Goal: Task Accomplishment & Management: Manage account settings

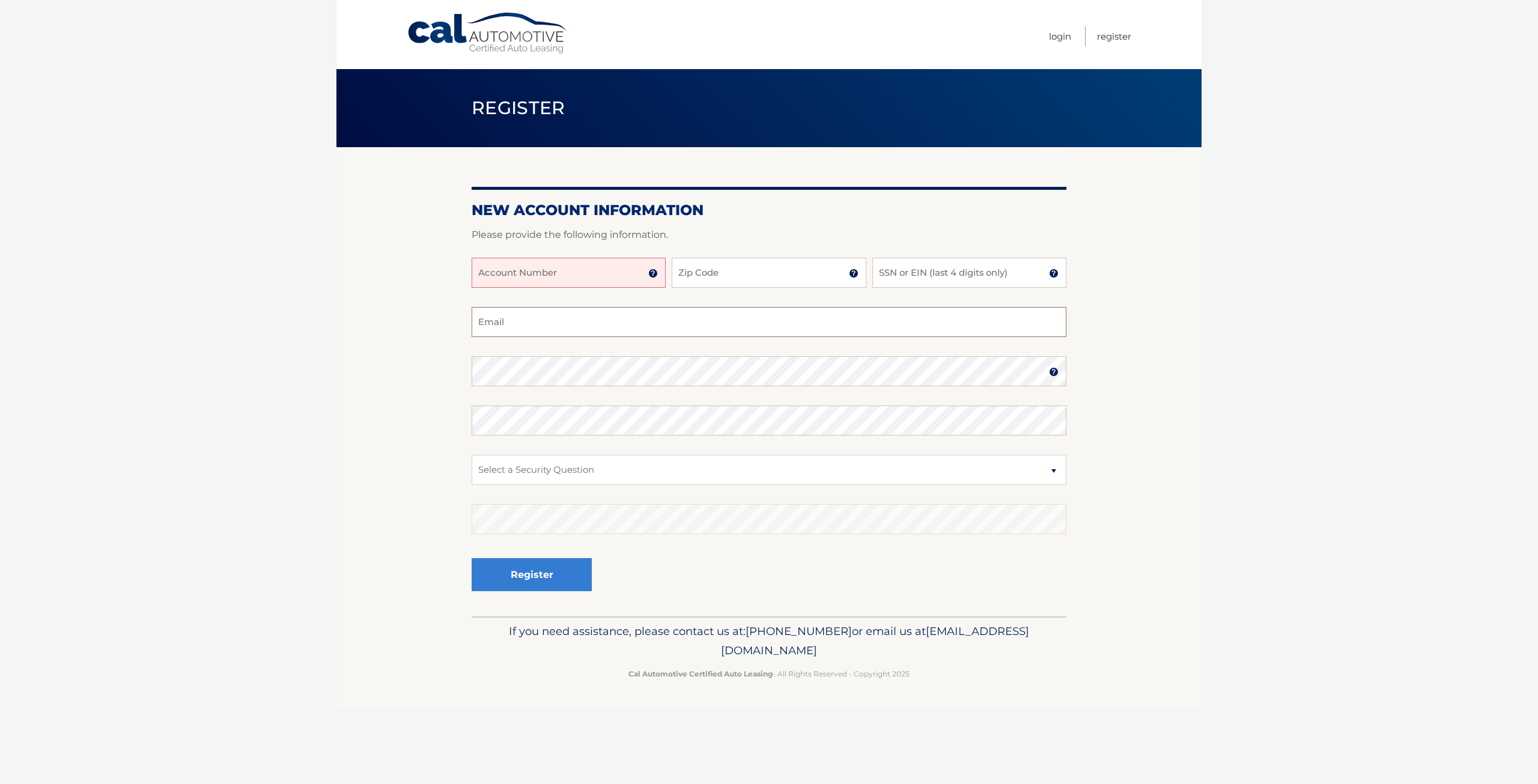
click at [601, 335] on input "Email" at bounding box center [769, 322] width 595 height 30
type input "[EMAIL_ADDRESS][DOMAIN_NAME]"
type input "33144"
drag, startPoint x: 638, startPoint y: 488, endPoint x: 627, endPoint y: 473, distance: 18.6
click at [637, 484] on fieldset "Anthonygonzalez30@yahoo.com Email Password Password should be a minimum of 6 ch…" at bounding box center [769, 462] width 595 height 309
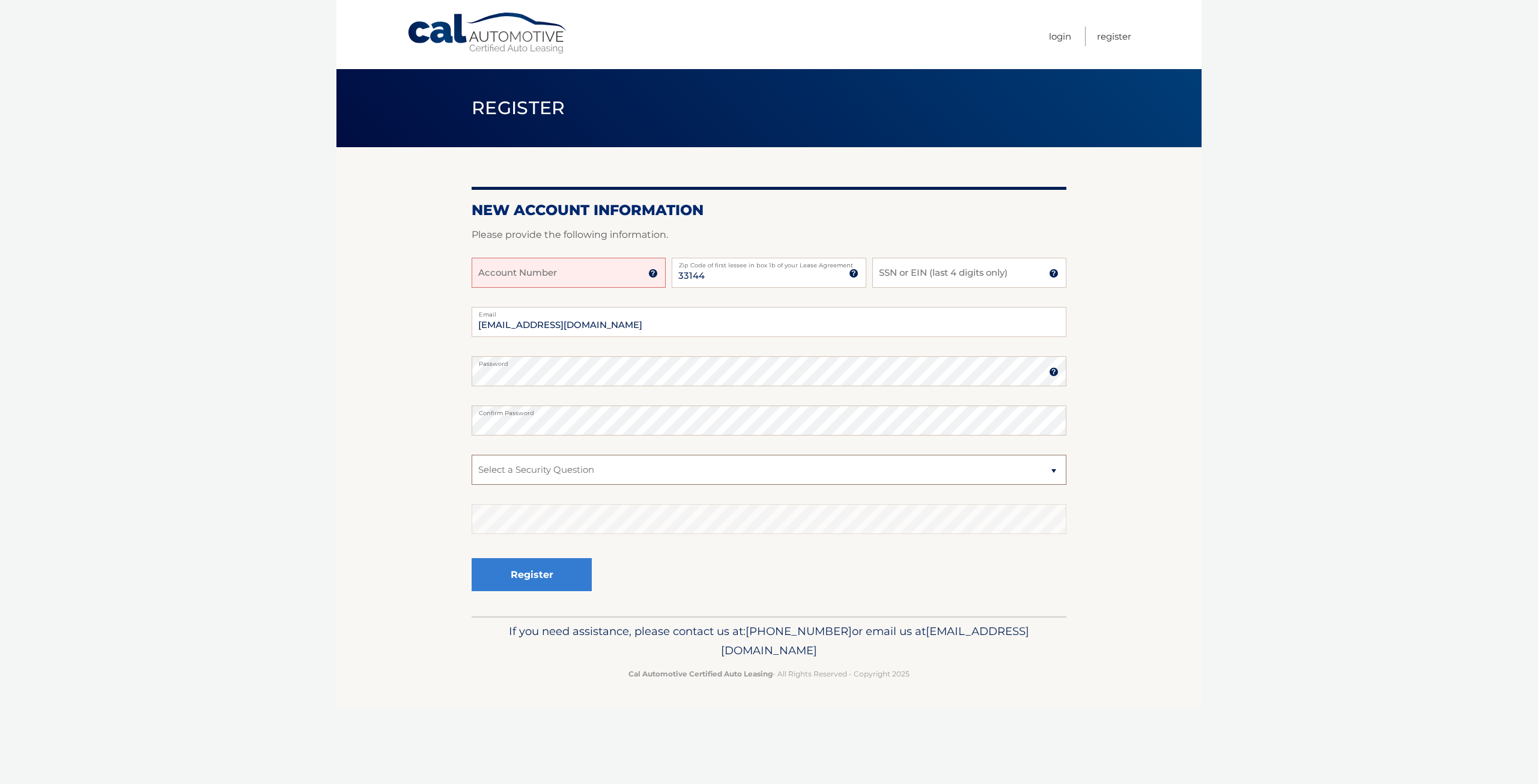
click at [626, 472] on select "Select a Security Question What was the name of your elementary school? What is…" at bounding box center [769, 470] width 595 height 30
select select "1"
click at [472, 455] on select "Select a Security Question What was the name of your elementary school? What is…" at bounding box center [769, 470] width 595 height 30
click at [744, 279] on input "33144" at bounding box center [769, 273] width 194 height 30
click at [961, 275] on input "SSN or EIN (last 4 digits only)" at bounding box center [970, 273] width 194 height 30
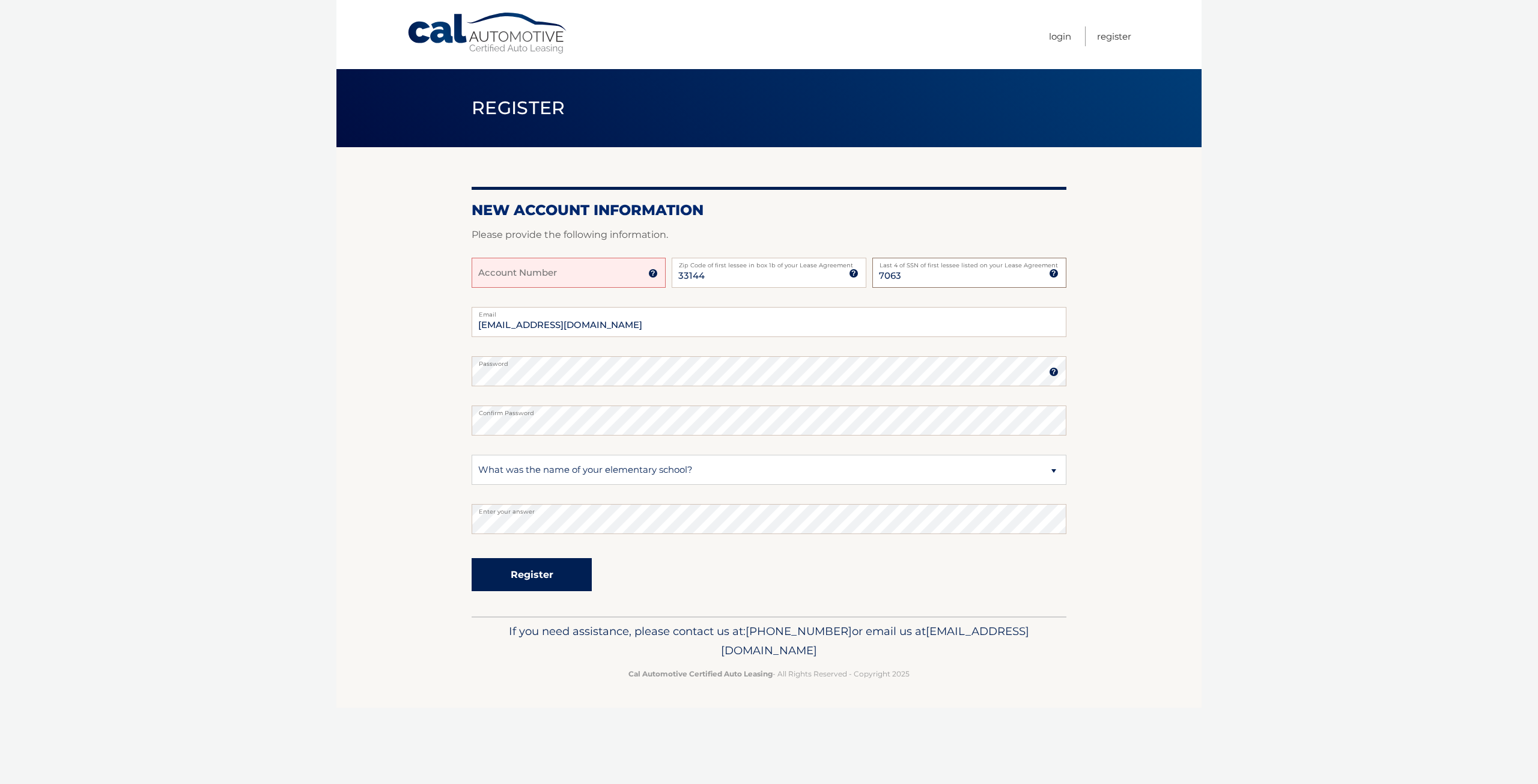
type input "7063"
click at [531, 577] on button "Register" at bounding box center [532, 574] width 121 height 33
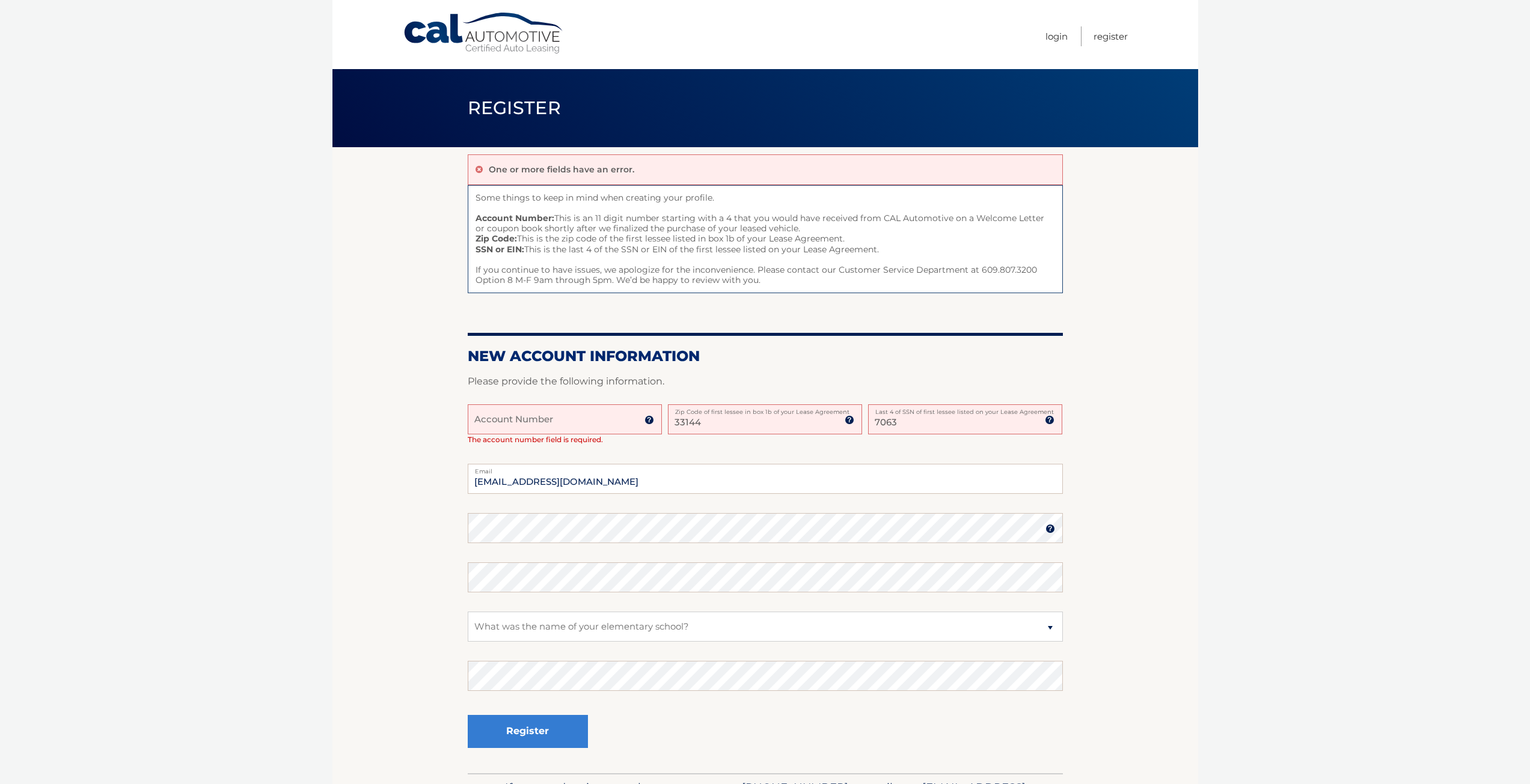
click at [547, 431] on input "Account Number" at bounding box center [565, 419] width 194 height 30
click at [617, 612] on select "Select a Security Question What was the name of your elementary school? What is…" at bounding box center [765, 627] width 595 height 30
click at [614, 620] on select "Select a Security Question What was the name of your elementary school? What is…" at bounding box center [765, 627] width 595 height 30
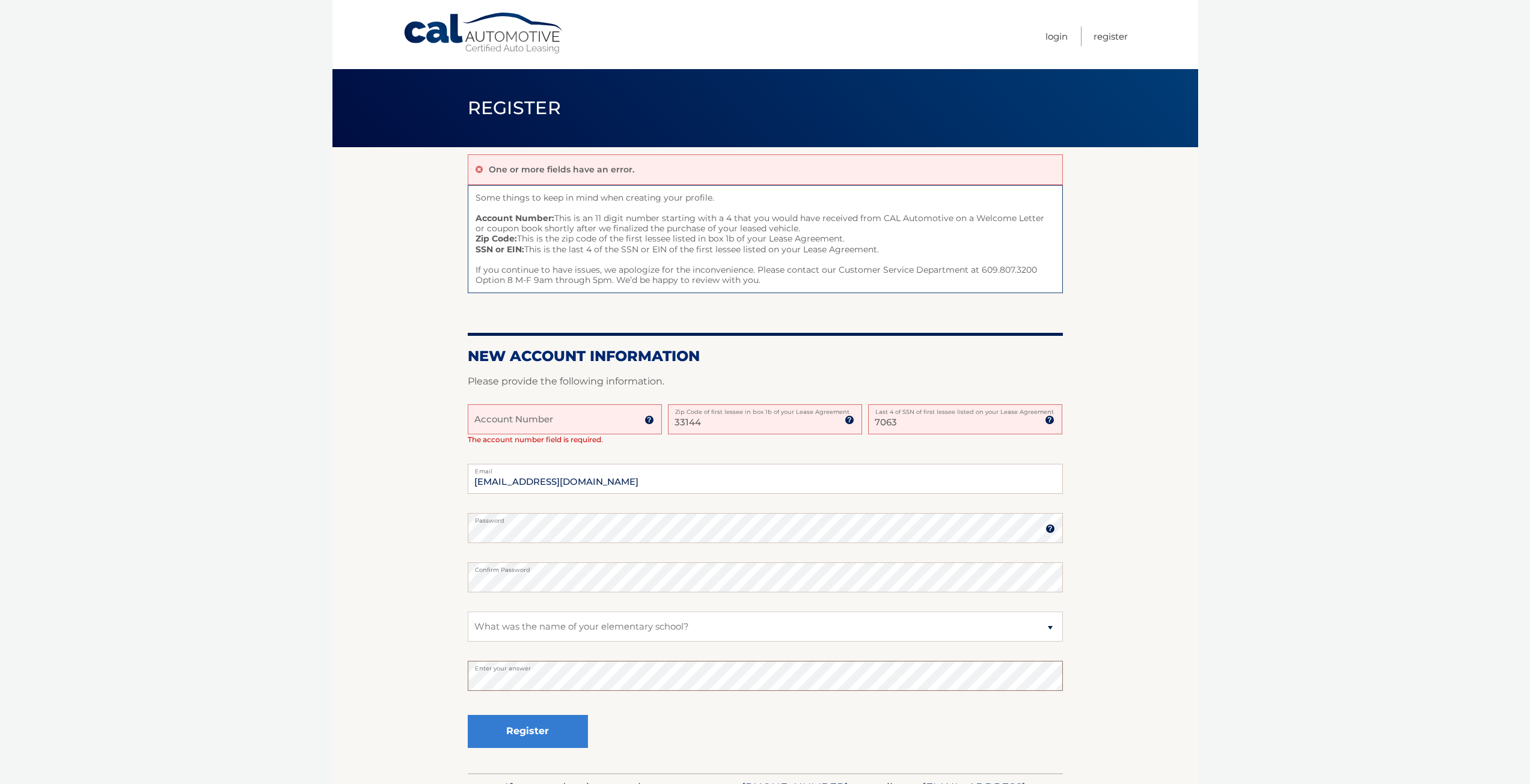
scroll to position [60, 0]
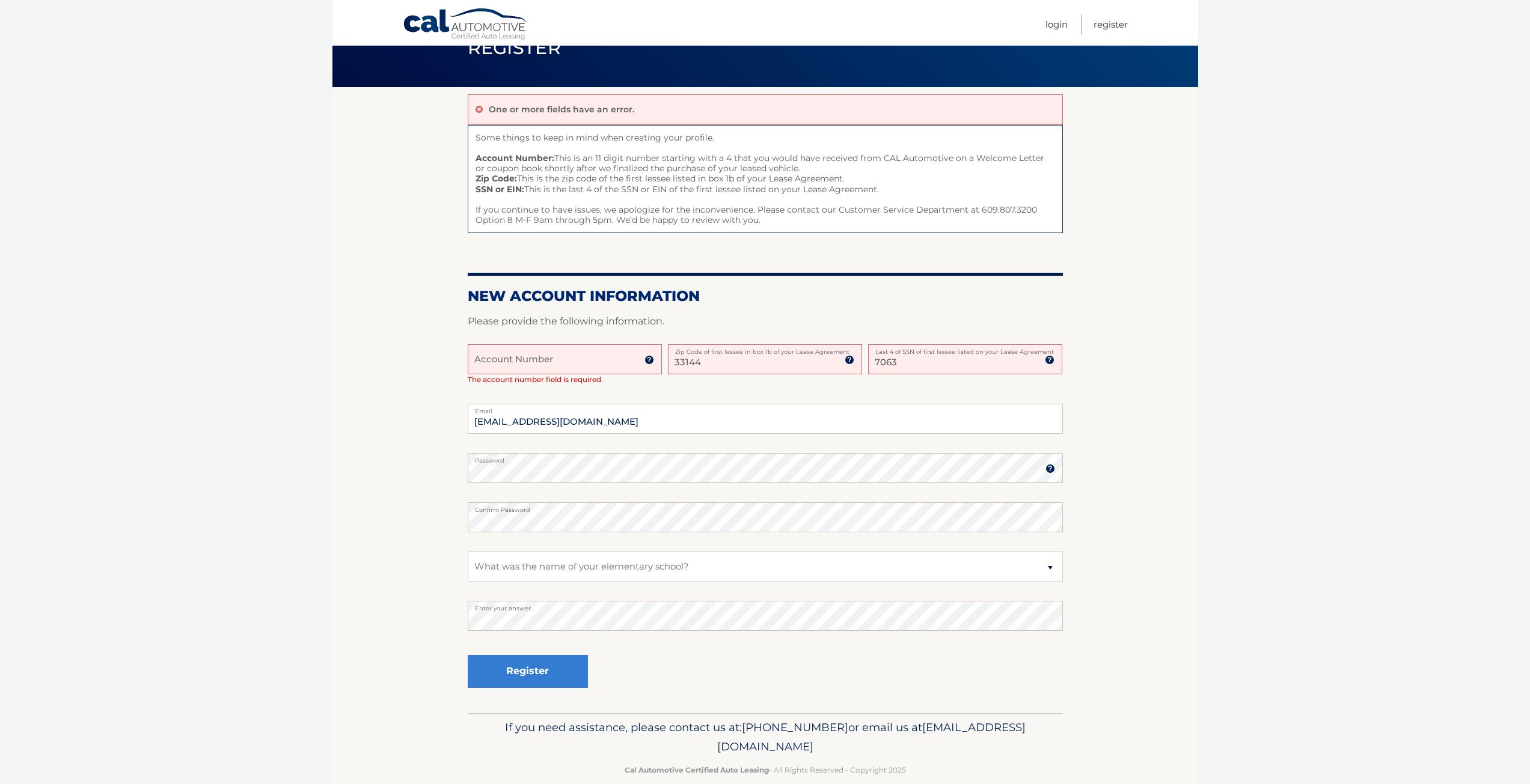
click at [565, 378] on span "The account number field is required." at bounding box center [535, 380] width 135 height 9
click at [565, 368] on input "Account Number" at bounding box center [565, 359] width 194 height 30
type input "3595954524"
click at [545, 665] on button "Register" at bounding box center [528, 671] width 121 height 33
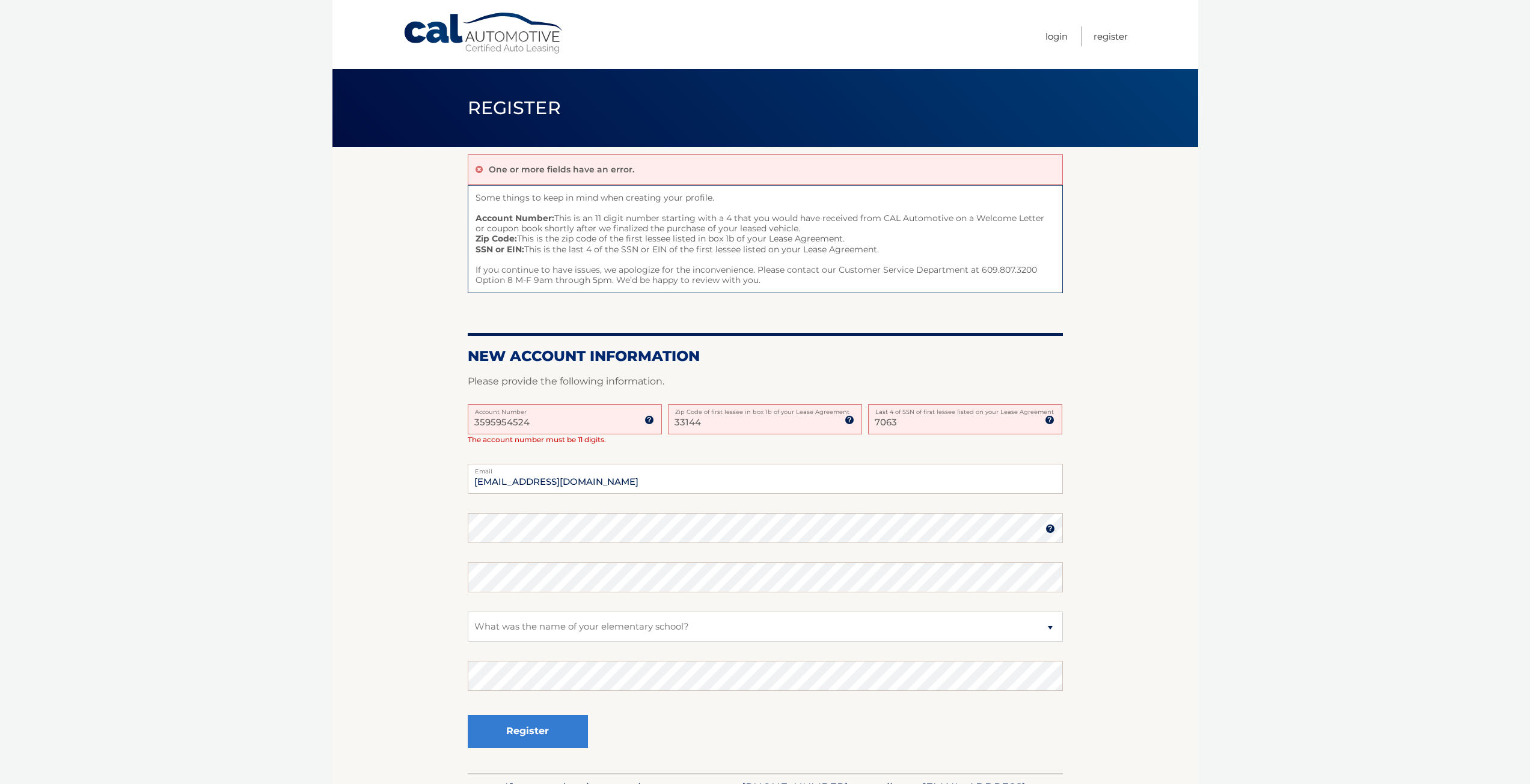
click at [647, 416] on img at bounding box center [650, 420] width 9 height 9
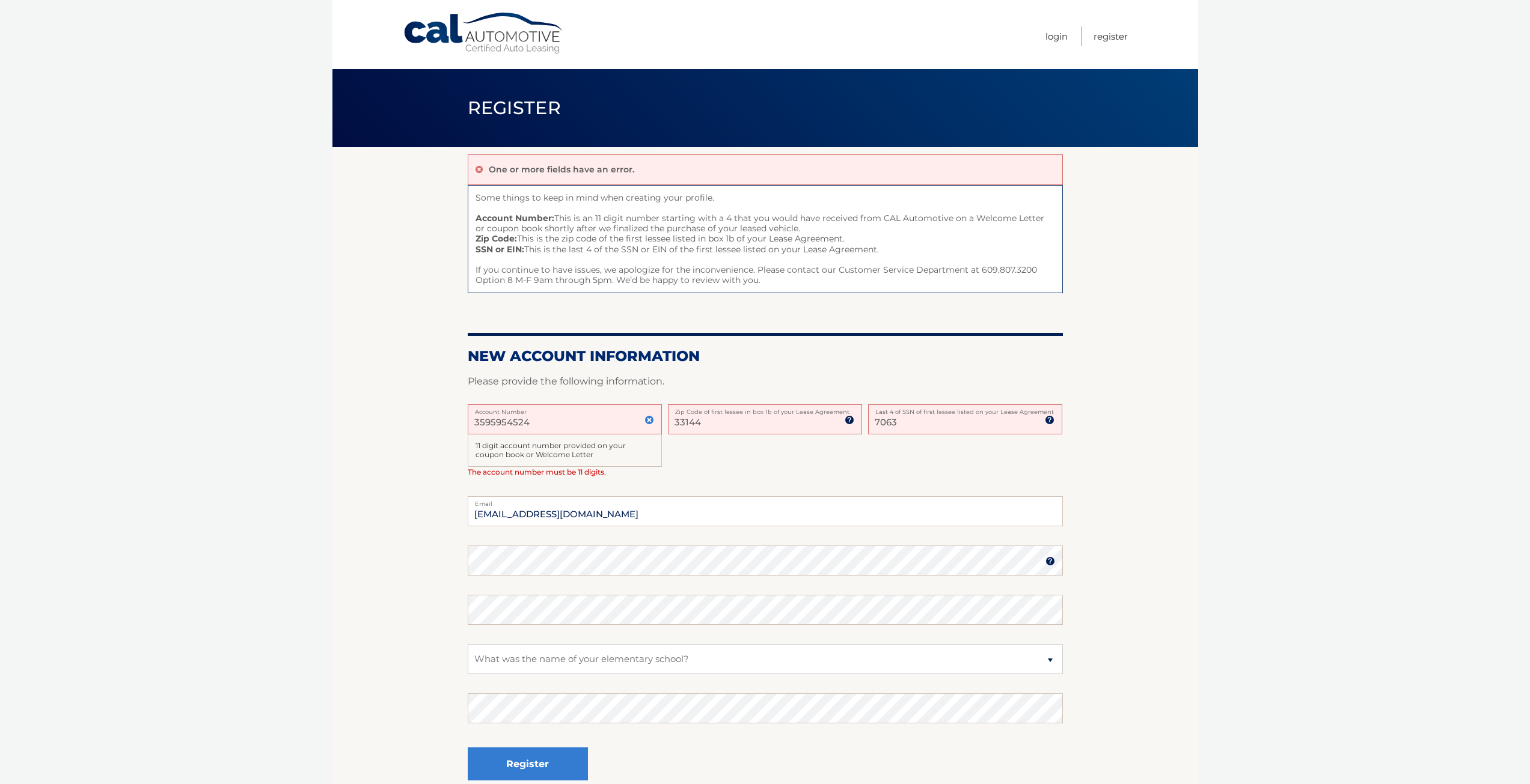
click at [470, 422] on input "3595954524" at bounding box center [565, 419] width 194 height 30
type input "03595954524"
click at [737, 480] on div "03595954524 Account Number 11 digit account number provided on your coupon book…" at bounding box center [765, 450] width 595 height 92
click at [563, 659] on select "Select a Security Question What was the name of your elementary school? What is…" at bounding box center [765, 660] width 595 height 30
click at [526, 647] on select "Select a Security Question What was the name of your elementary school? What is…" at bounding box center [765, 660] width 595 height 30
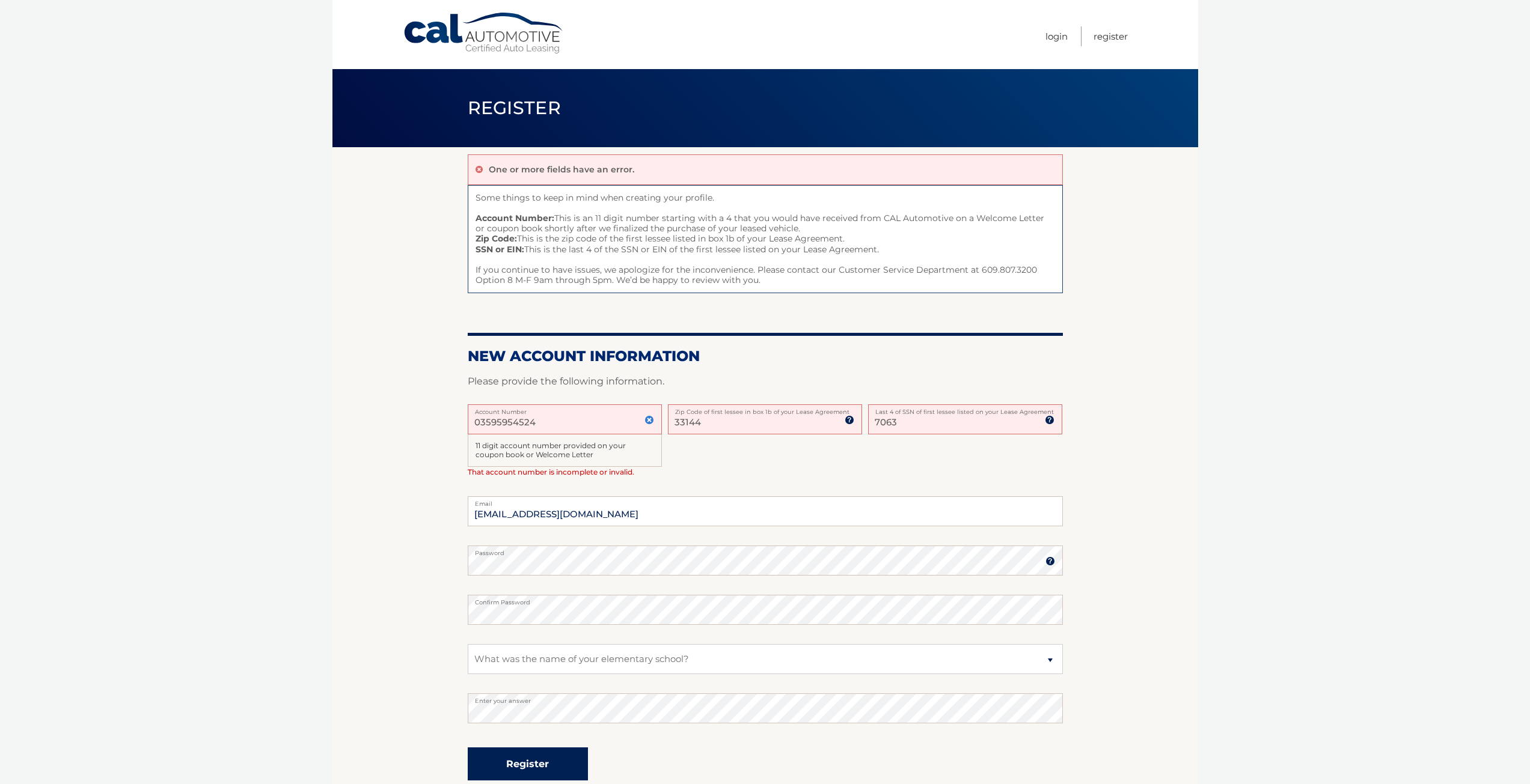
click at [543, 774] on button "Register" at bounding box center [528, 763] width 121 height 33
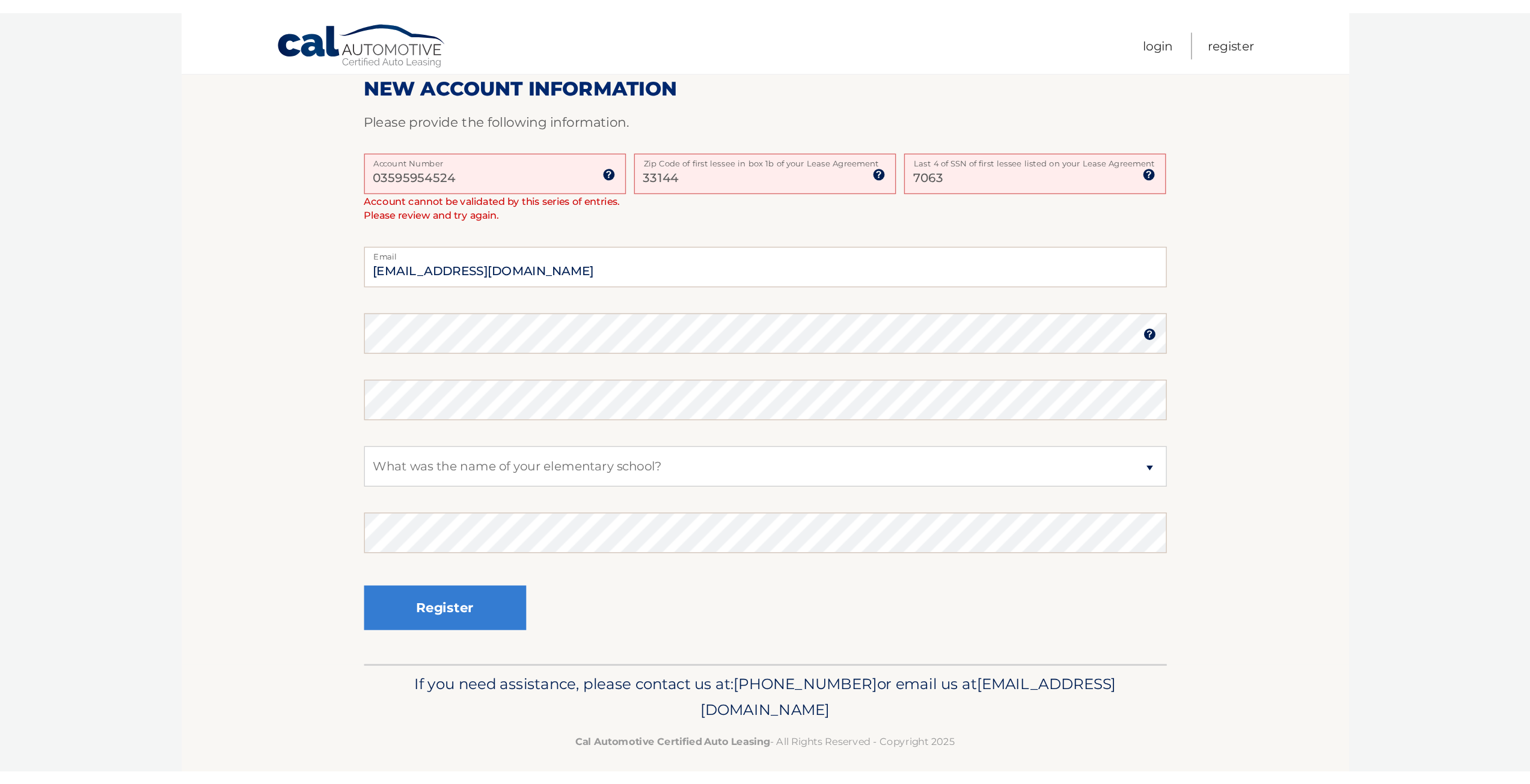
scroll to position [90, 0]
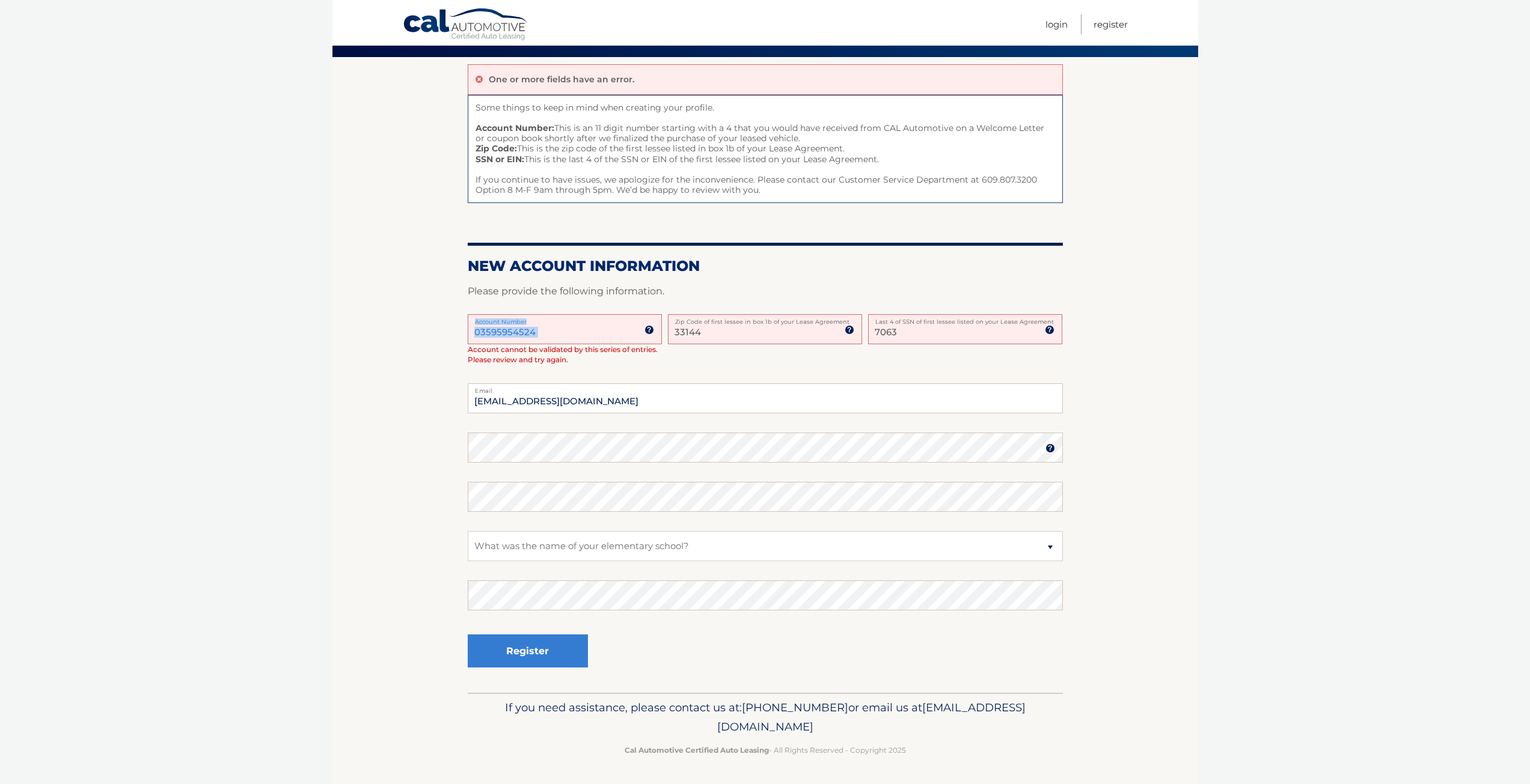
drag, startPoint x: 593, startPoint y: 322, endPoint x: 506, endPoint y: 328, distance: 87.2
click at [506, 328] on div "03595954524 Account Number" at bounding box center [565, 329] width 194 height 30
click at [555, 335] on input "03595954524" at bounding box center [565, 329] width 194 height 30
drag, startPoint x: 555, startPoint y: 335, endPoint x: 480, endPoint y: 335, distance: 75.0
click at [480, 335] on input "03595954524" at bounding box center [565, 329] width 194 height 30
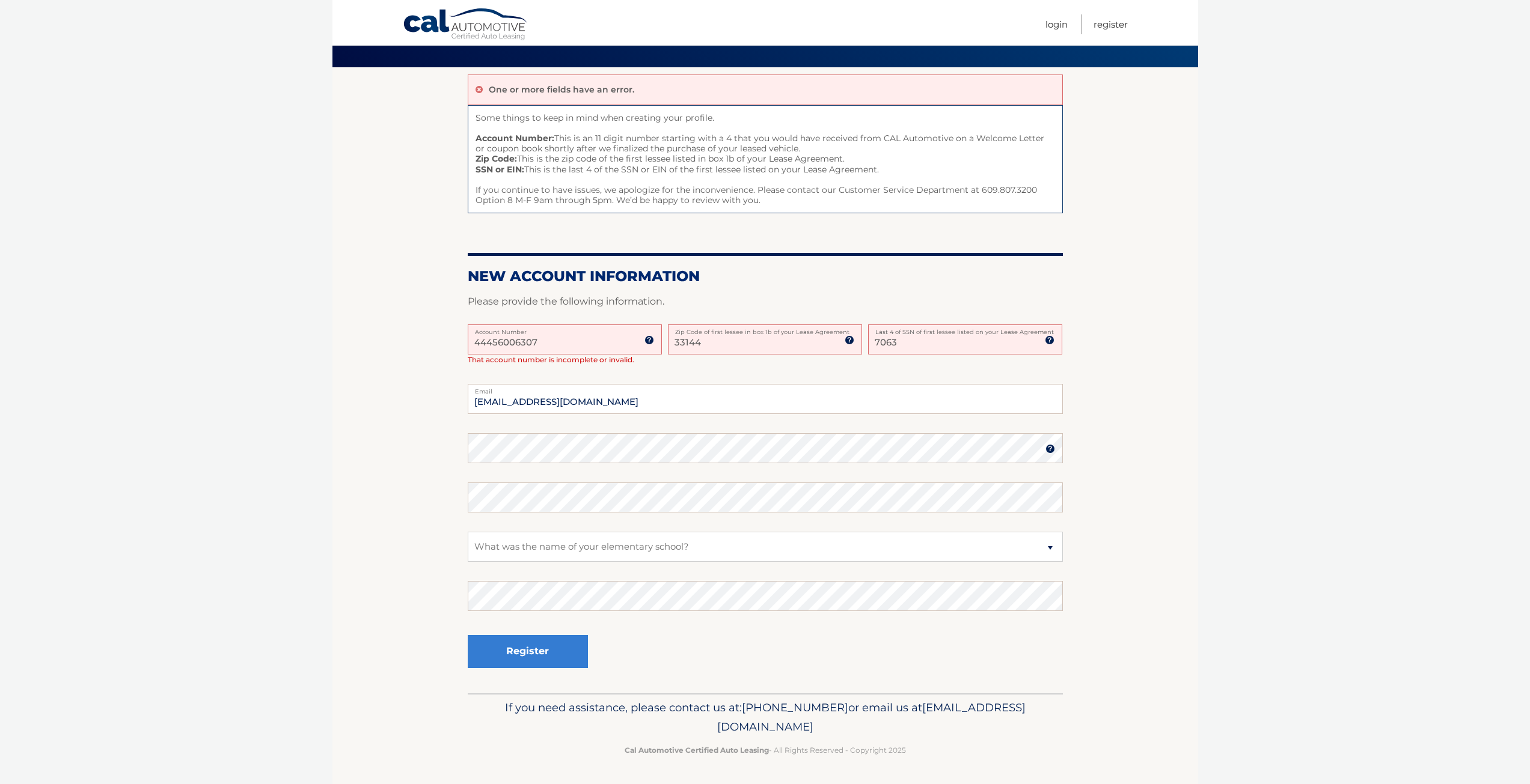
scroll to position [70, 0]
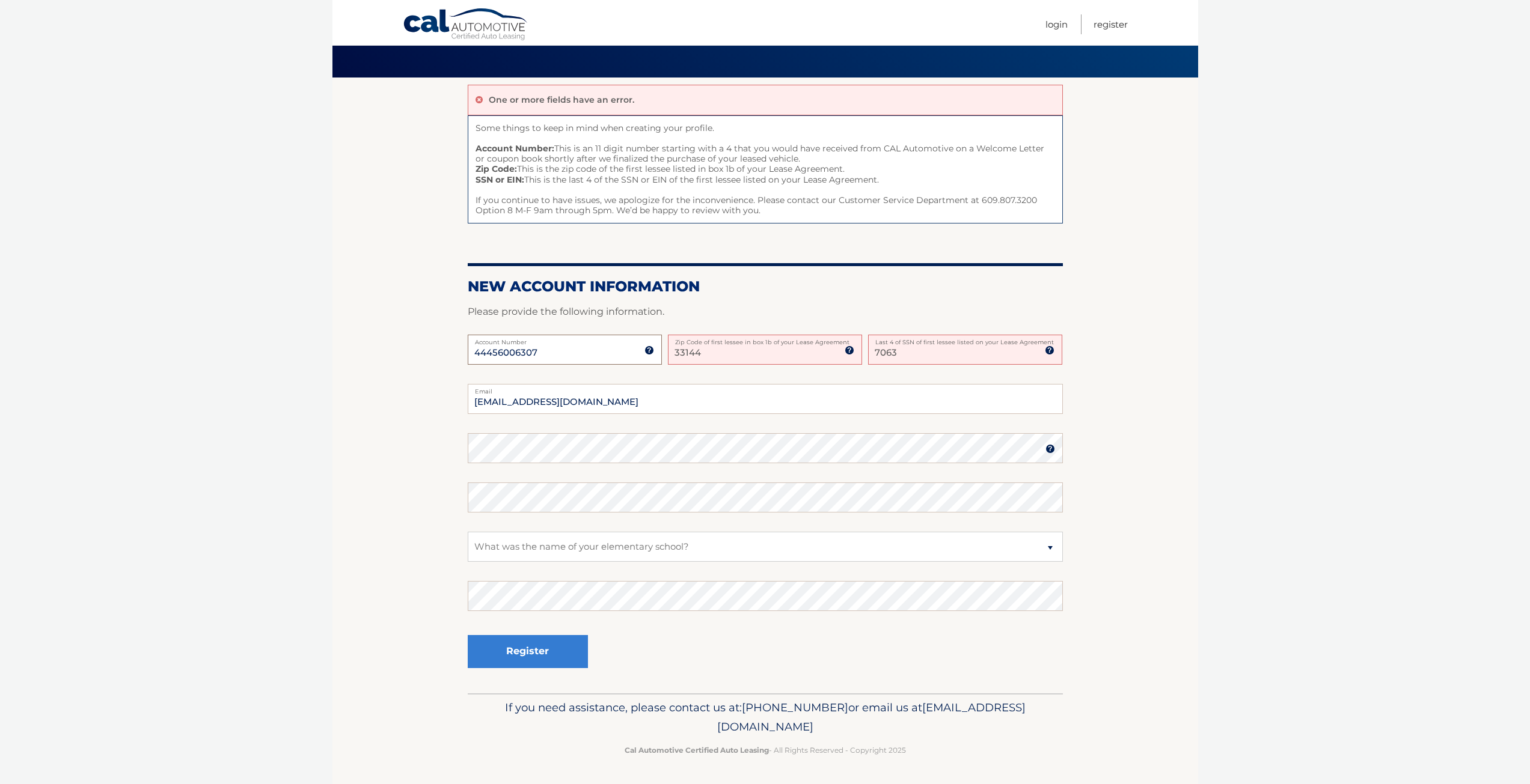
type input "44456006307"
drag, startPoint x: 540, startPoint y: 572, endPoint x: 540, endPoint y: 580, distance: 8.0
click at [540, 573] on fieldset "Anthonygonzalez30@yahoo.com Email Password Password should be a minimum of 6 ch…" at bounding box center [765, 538] width 595 height 309
click at [360, 609] on section "One or more fields have an error. Some things to keep in mind when creating you…" at bounding box center [765, 385] width 865 height 616
click at [568, 649] on button "Register" at bounding box center [528, 651] width 121 height 33
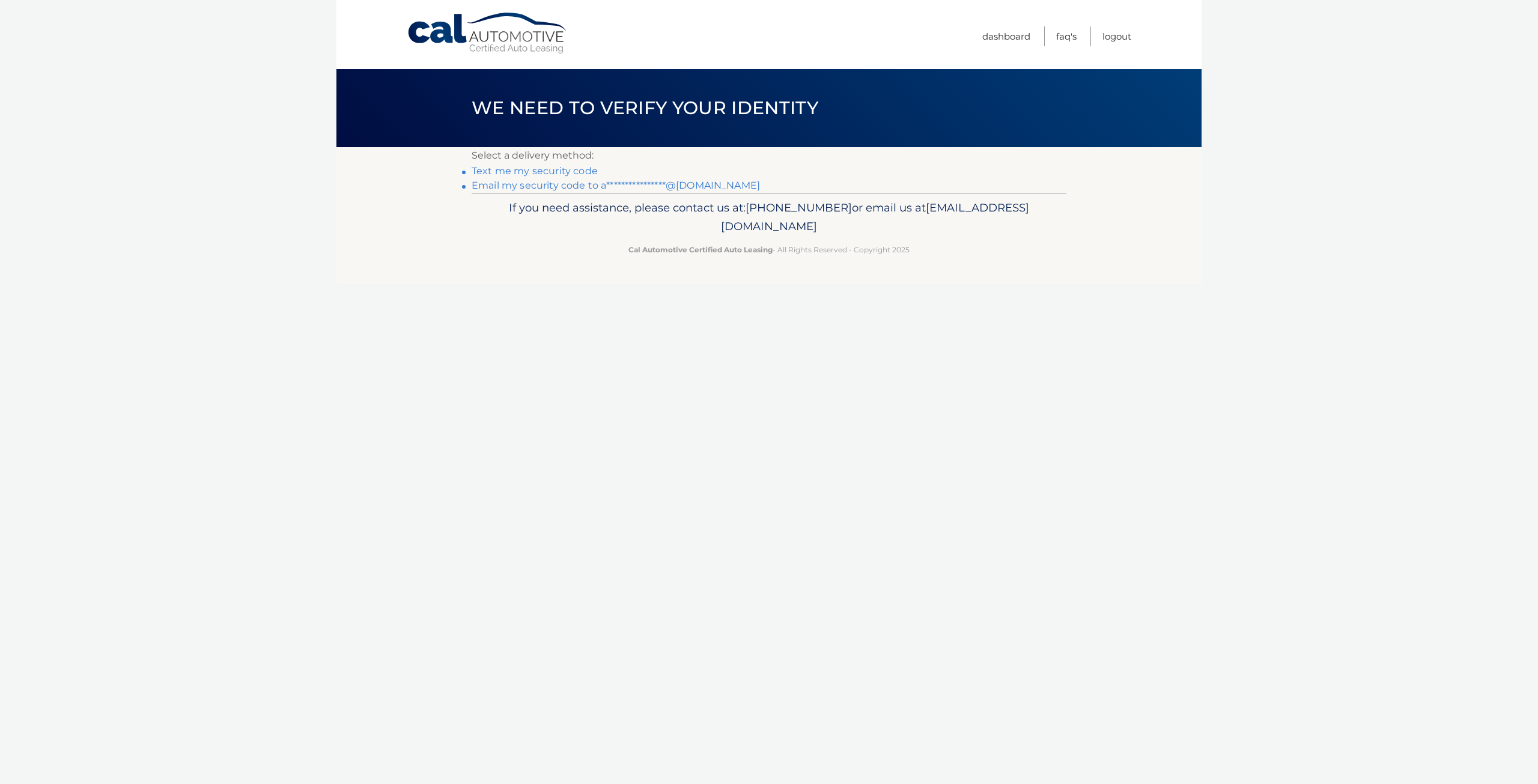
click at [549, 169] on link "Text me my security code" at bounding box center [535, 171] width 126 height 11
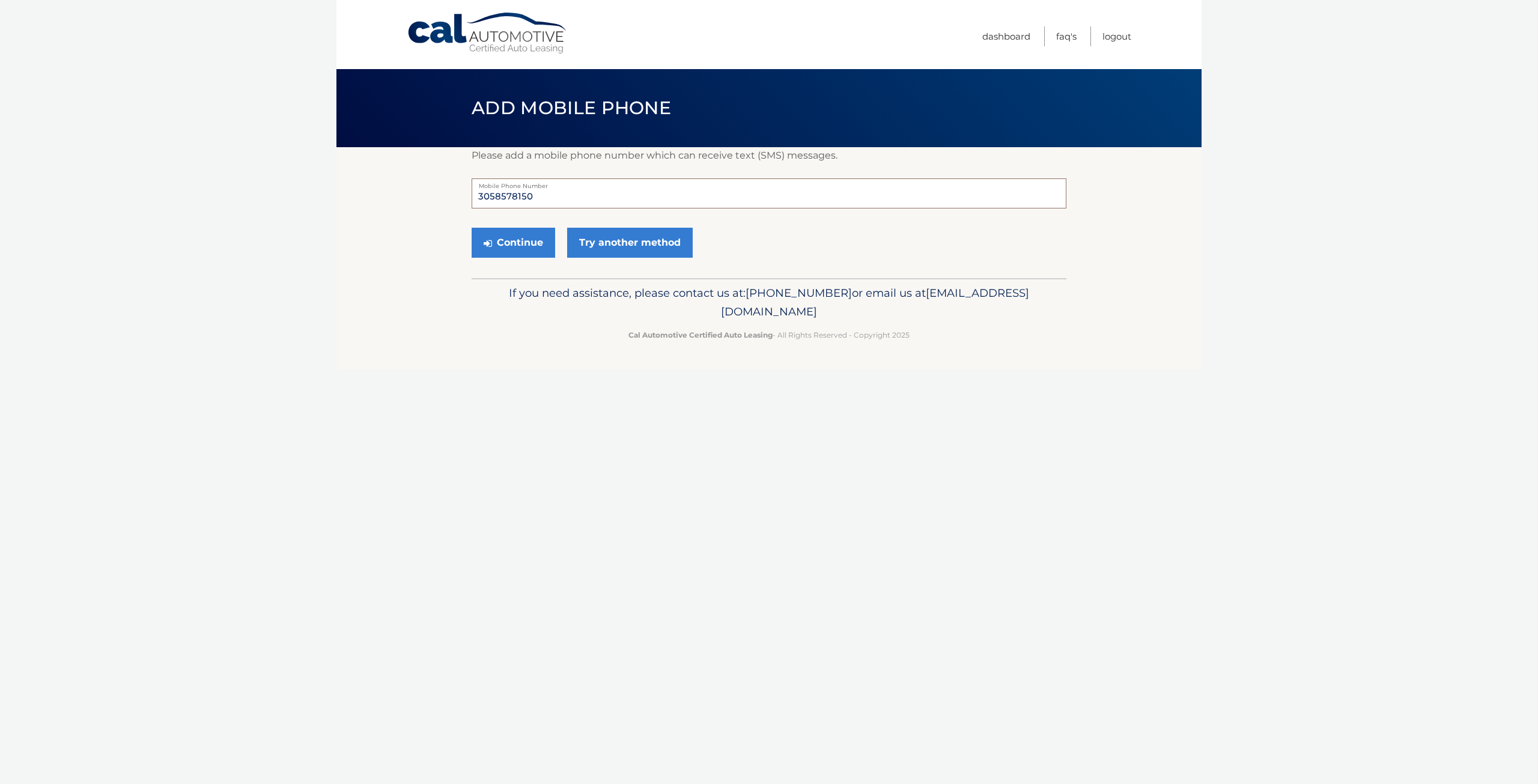
click at [581, 195] on input "3058578150" at bounding box center [769, 193] width 595 height 30
drag, startPoint x: 580, startPoint y: 196, endPoint x: 424, endPoint y: 204, distance: 156.2
click at [424, 204] on section "Please add a mobile phone number which can receive text (SMS) messages. 3058578…" at bounding box center [769, 212] width 865 height 131
type input "7867604344"
click at [522, 239] on button "Continue" at bounding box center [514, 243] width 84 height 30
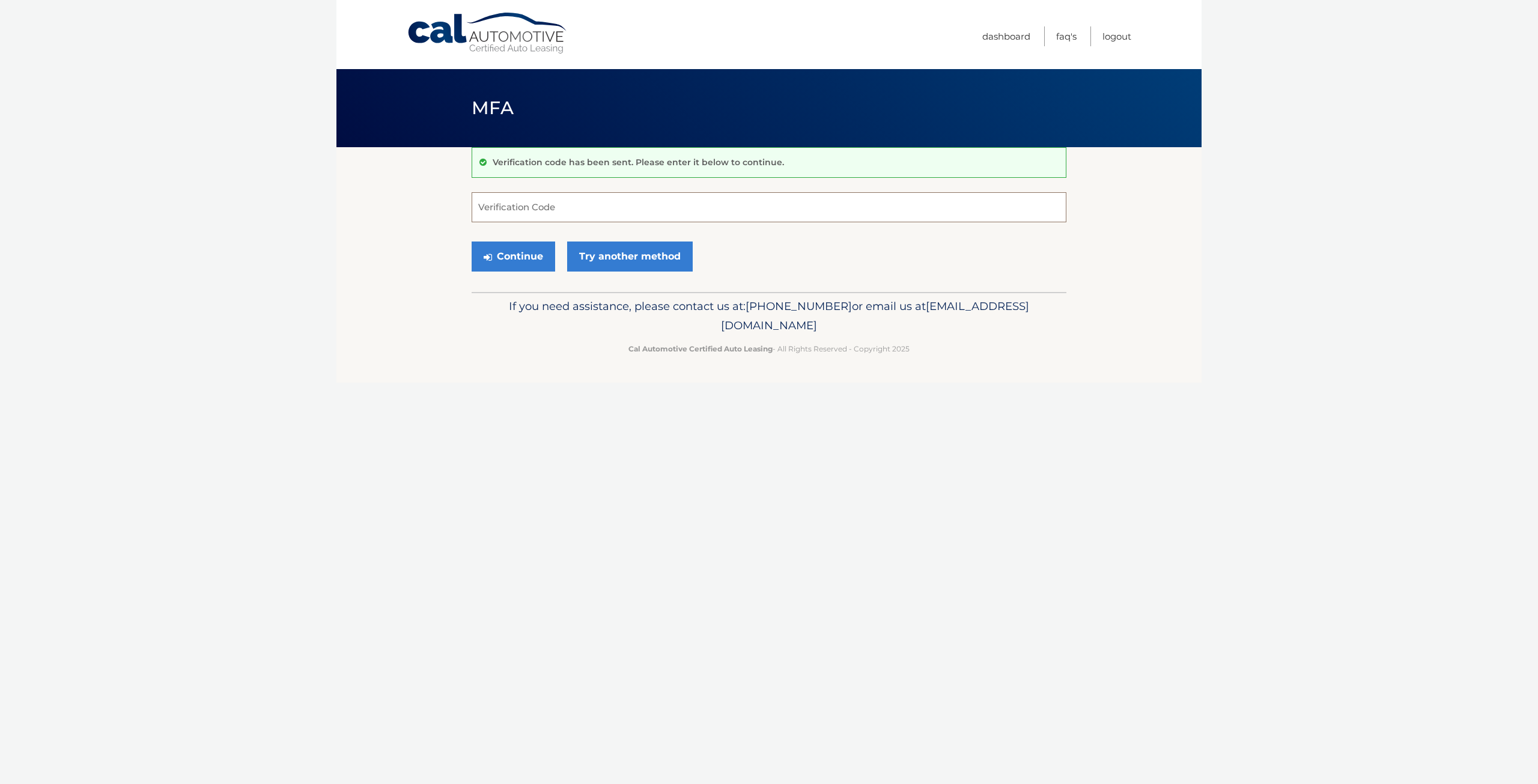
click at [542, 213] on input "Verification Code" at bounding box center [769, 207] width 595 height 30
type input "401656"
click at [535, 268] on button "Continue" at bounding box center [514, 256] width 84 height 30
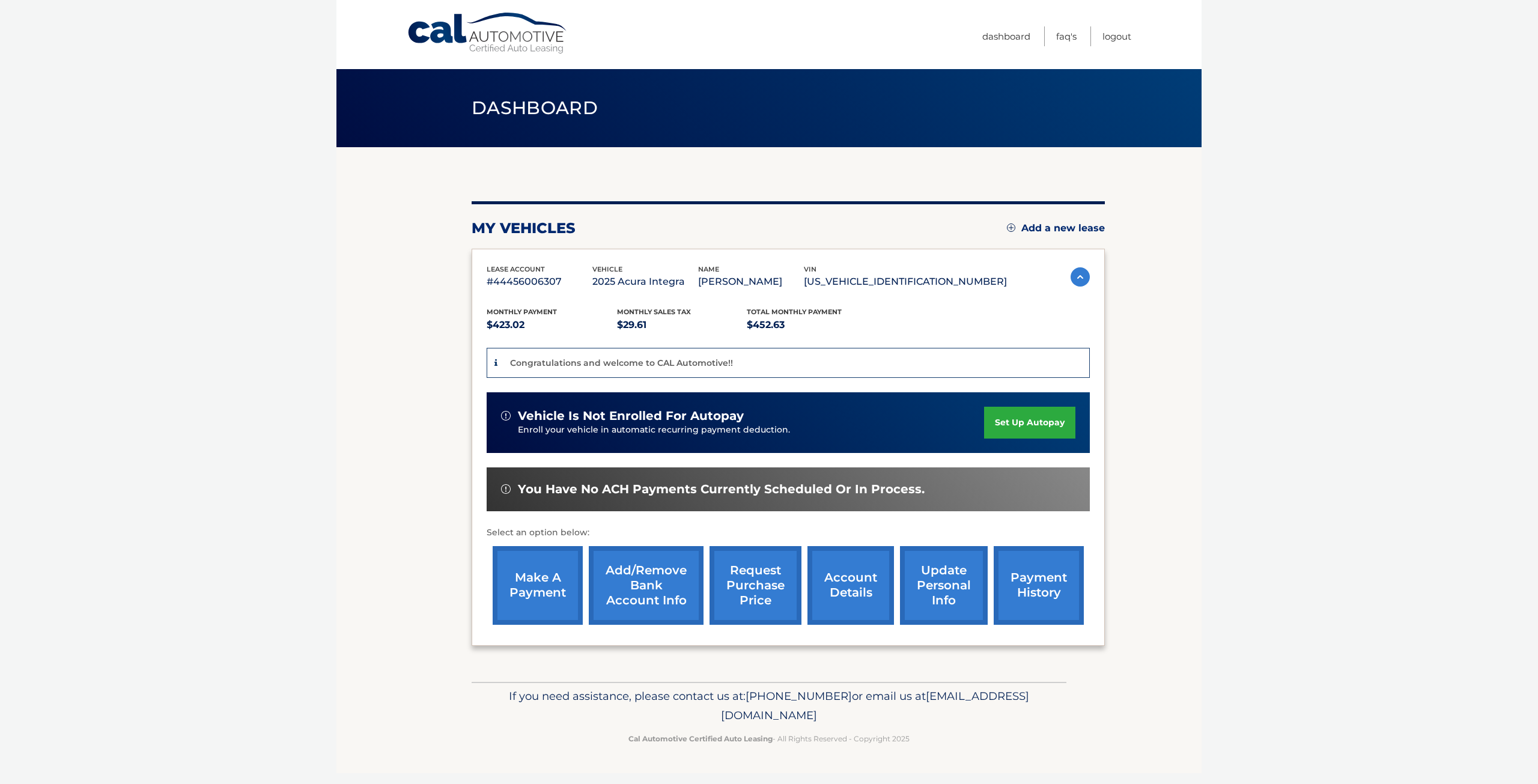
click at [1039, 420] on link "set up autopay" at bounding box center [1029, 423] width 91 height 32
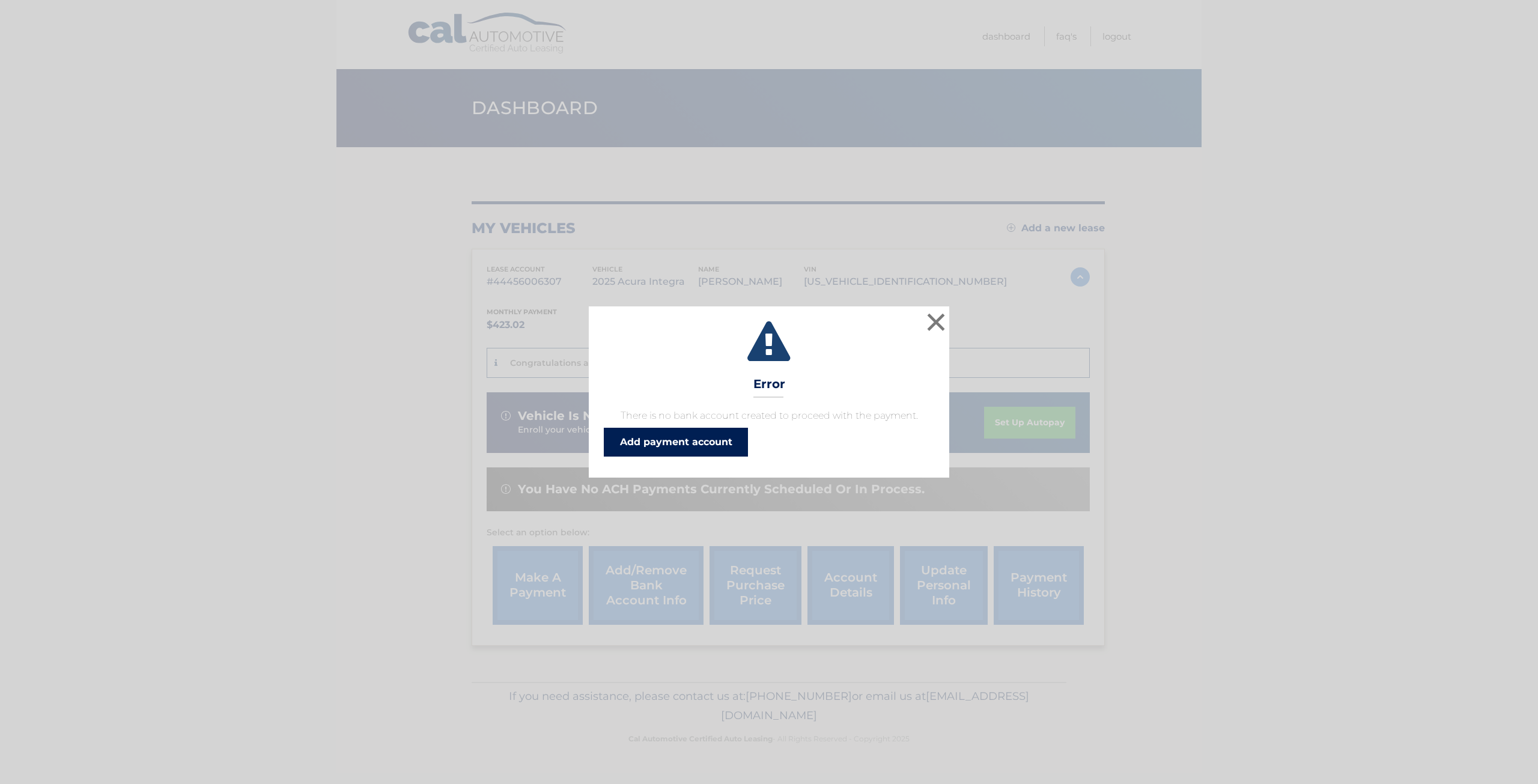
click at [706, 441] on link "Add payment account" at bounding box center [676, 442] width 144 height 29
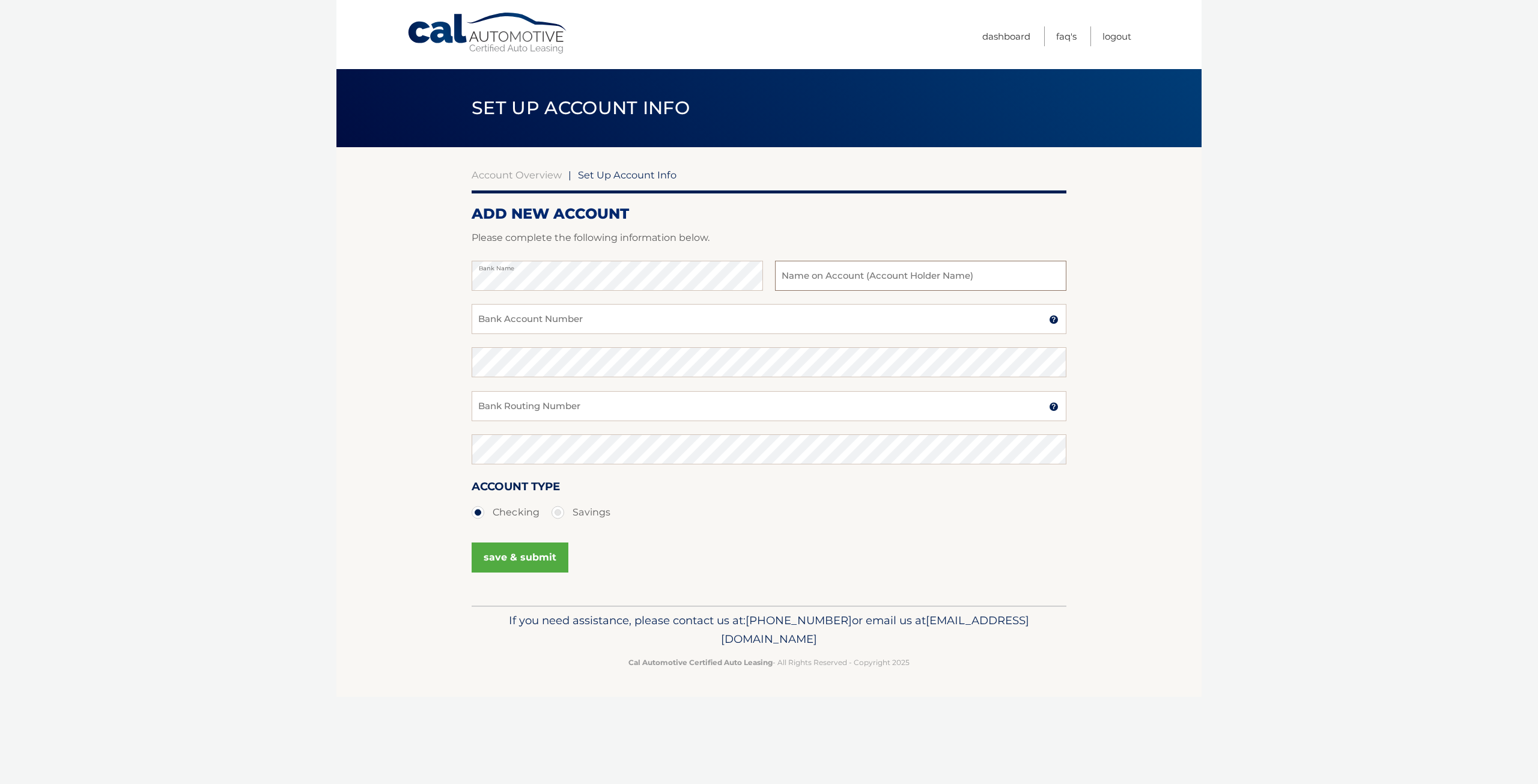
click at [881, 282] on input "text" at bounding box center [921, 276] width 291 height 30
click at [859, 286] on input "Anthol" at bounding box center [921, 276] width 291 height 30
type input "[PERSON_NAME]"
click at [650, 327] on input "Bank Account Number" at bounding box center [769, 319] width 595 height 30
type input "3595954524"
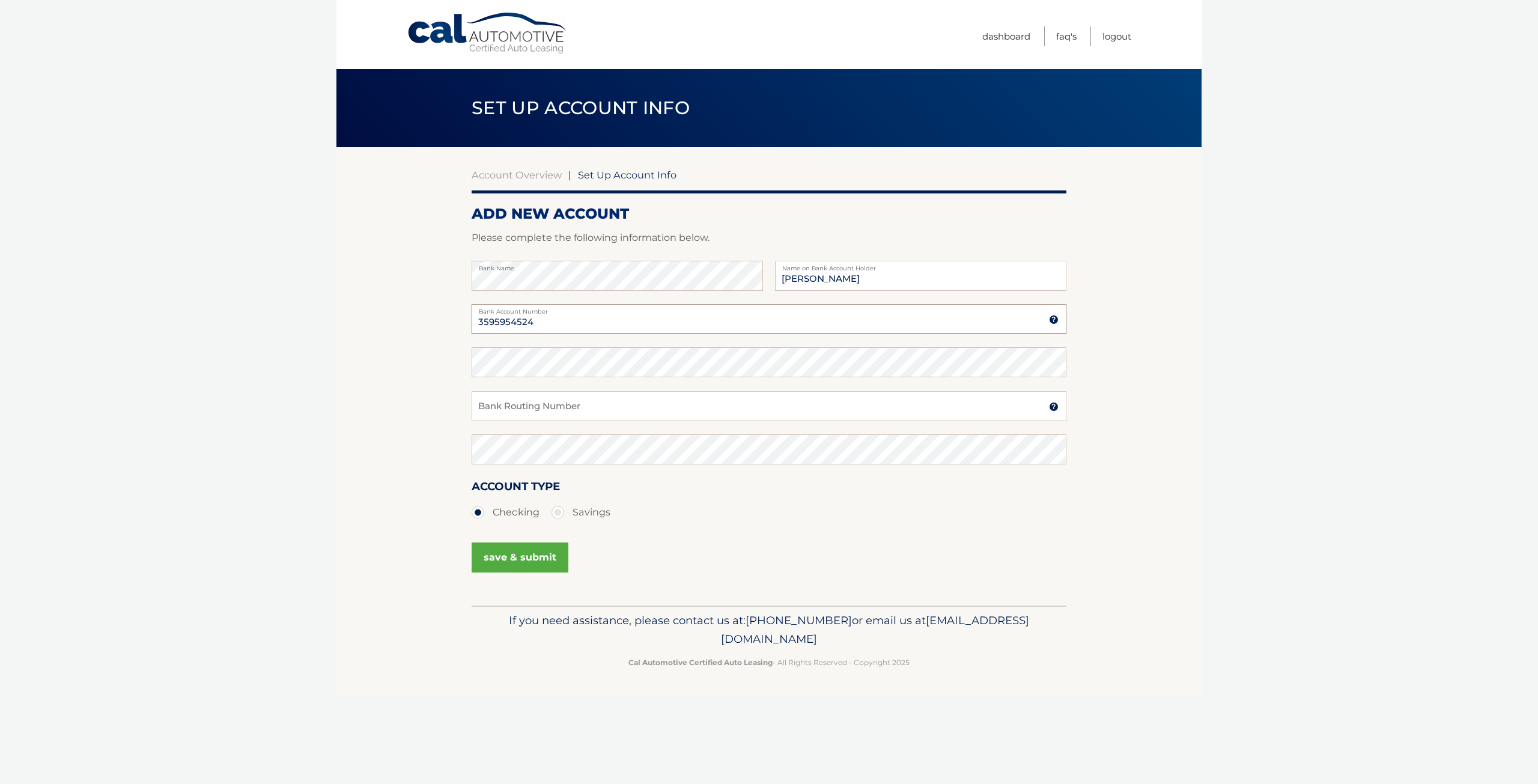
drag, startPoint x: 590, startPoint y: 333, endPoint x: 464, endPoint y: 334, distance: 126.0
click at [465, 335] on section "Account Overview | Set Up Account Info ADD NEW ACCOUNT Please complete the foll…" at bounding box center [769, 376] width 865 height 459
click at [575, 411] on input "Bank Routing Number" at bounding box center [769, 406] width 595 height 30
type input "111900659"
drag, startPoint x: 560, startPoint y: 422, endPoint x: 483, endPoint y: 411, distance: 77.8
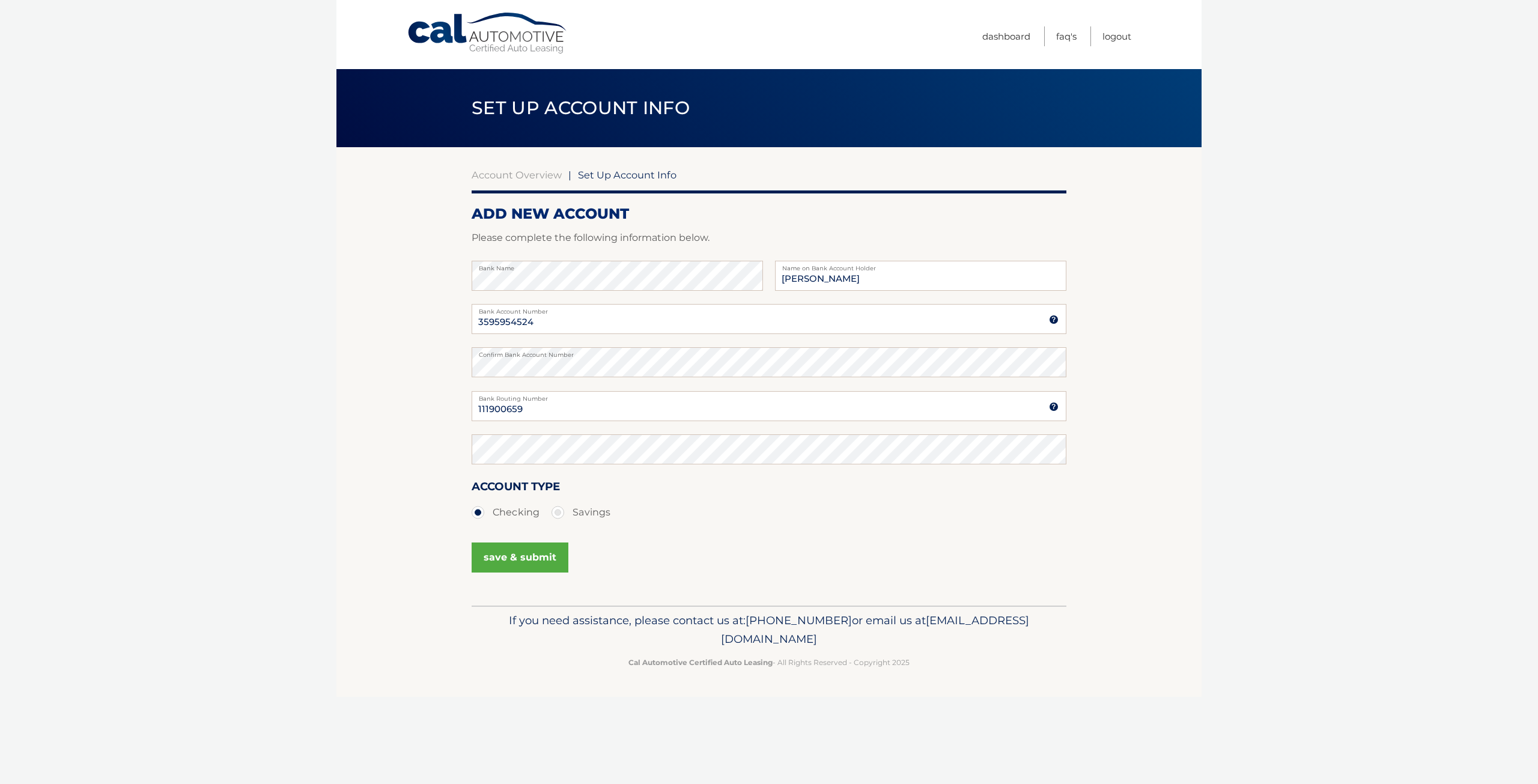
click at [479, 412] on div "111900659 Bank Routing Number A 9-digit number at the lower left corner of a ch…" at bounding box center [769, 413] width 595 height 43
drag, startPoint x: 558, startPoint y: 408, endPoint x: 435, endPoint y: 410, distance: 123.0
click at [435, 410] on section "Account Overview | Set Up Account Info ADD NEW ACCOUNT Please complete the foll…" at bounding box center [769, 376] width 865 height 459
click at [532, 556] on button "save & submit" at bounding box center [520, 558] width 97 height 30
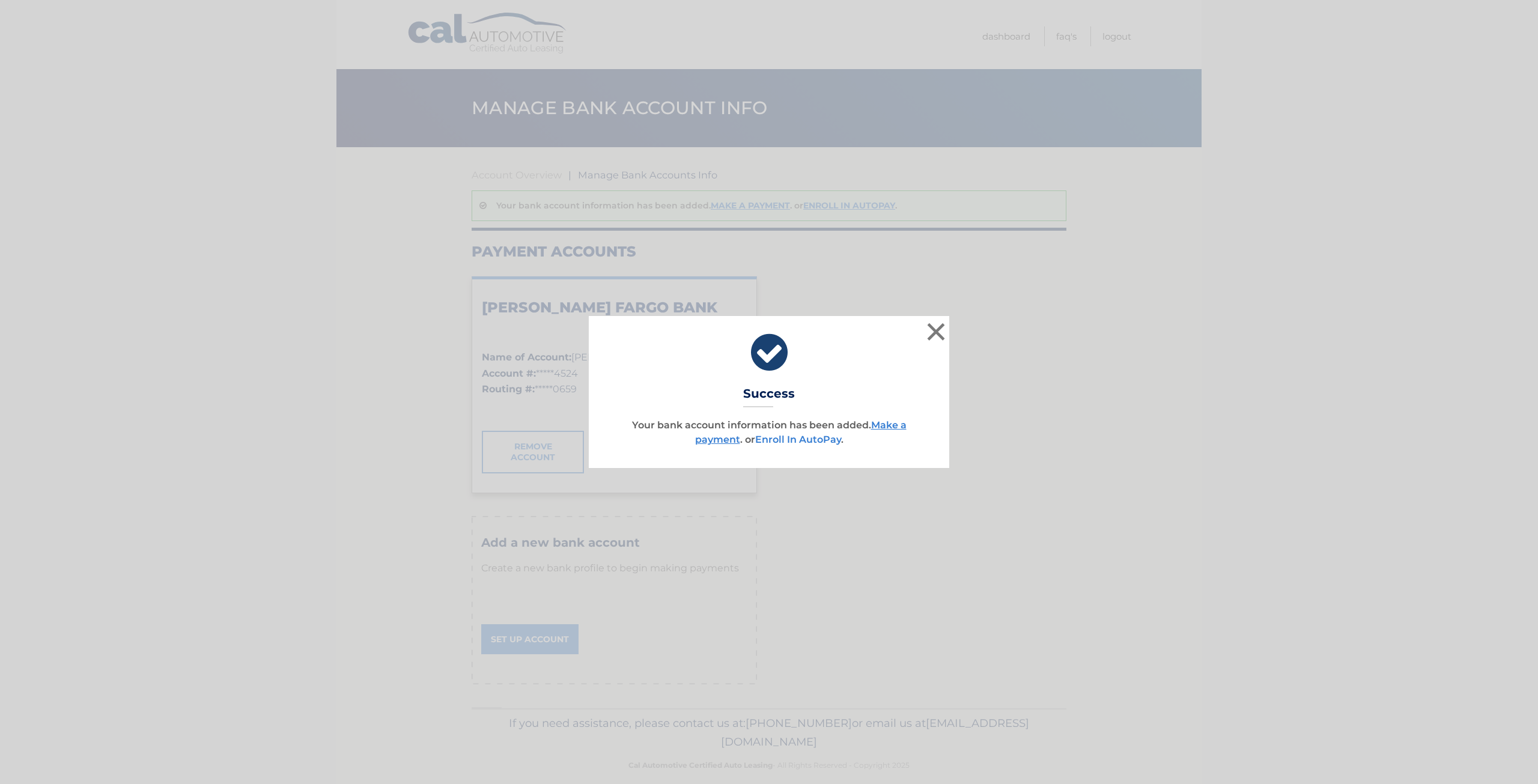
click at [787, 438] on link "Enroll In AutoPay" at bounding box center [797, 439] width 86 height 11
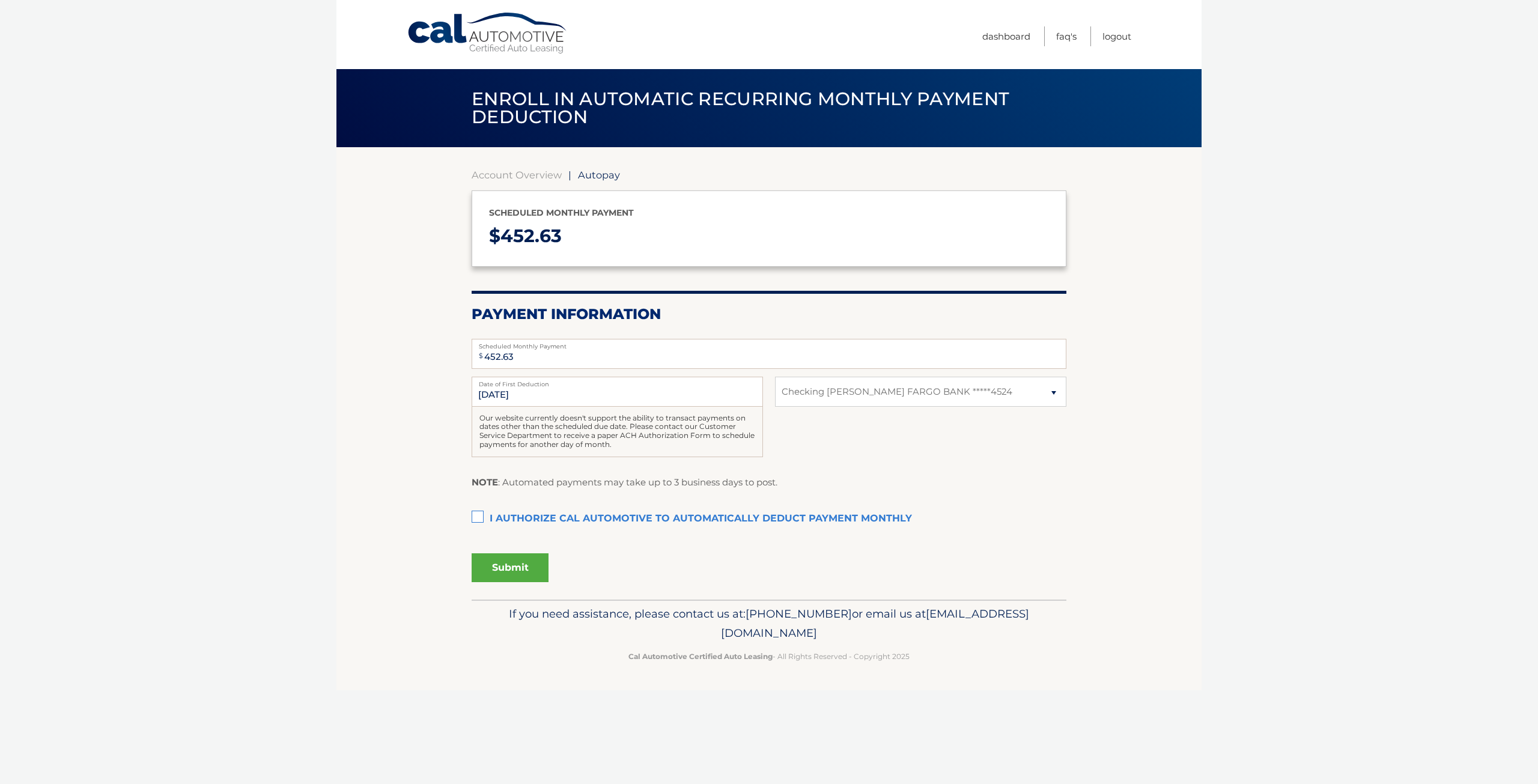
select select "NDliNzVjZTUtNzA0My00NjZhLWFjYzQtN2NjZGZmOWI5MmMy"
click at [482, 520] on label "I authorize cal automotive to automatically deduct payment monthly This checkbo…" at bounding box center [769, 519] width 595 height 24
click at [0, 0] on input "I authorize cal automotive to automatically deduct payment monthly This checkbo…" at bounding box center [0, 0] width 0 height 0
click at [1006, 393] on select "Select Bank Account Checking WELLS FARGO BANK *****4524" at bounding box center [921, 392] width 291 height 30
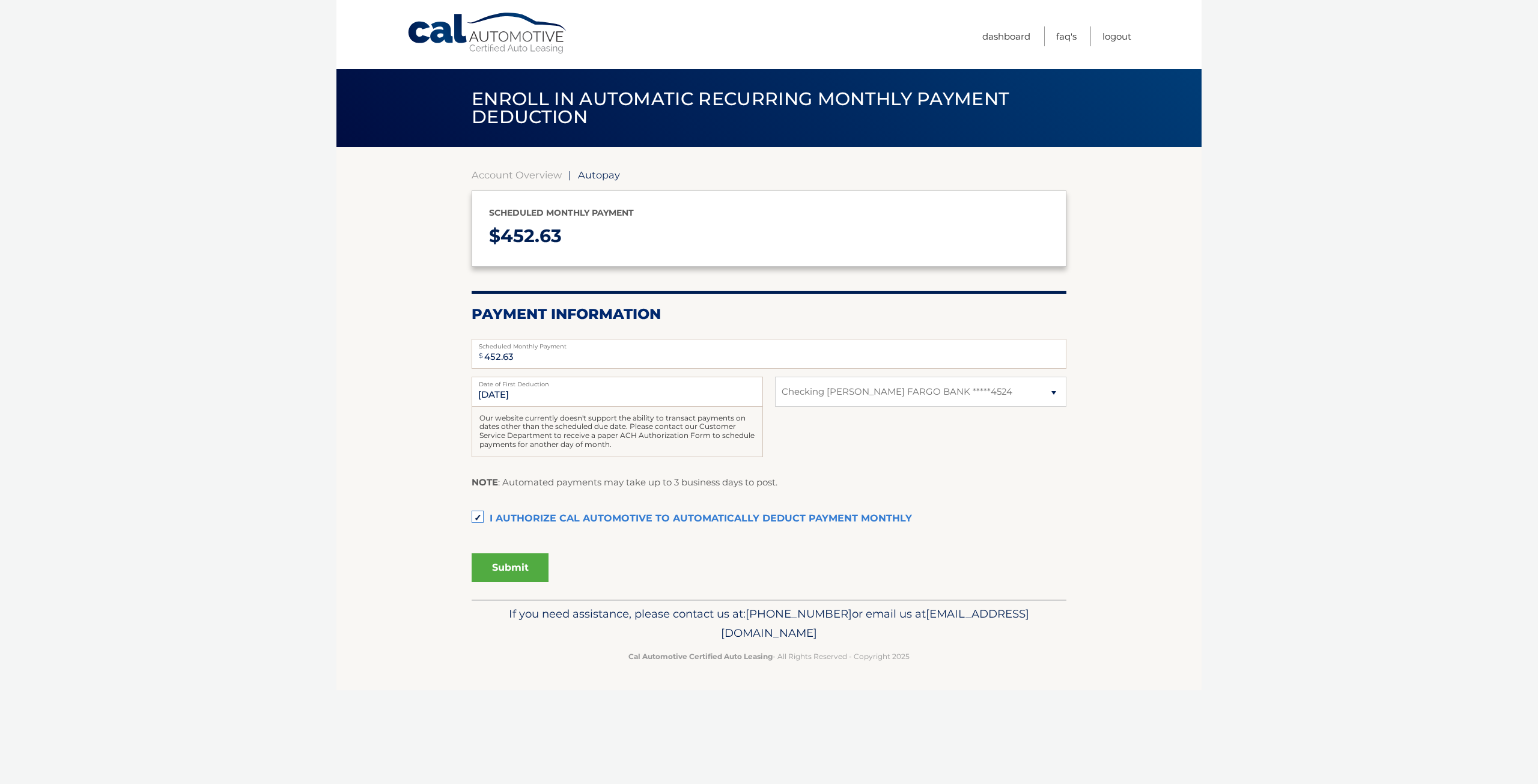
click at [520, 564] on button "Submit" at bounding box center [511, 567] width 77 height 29
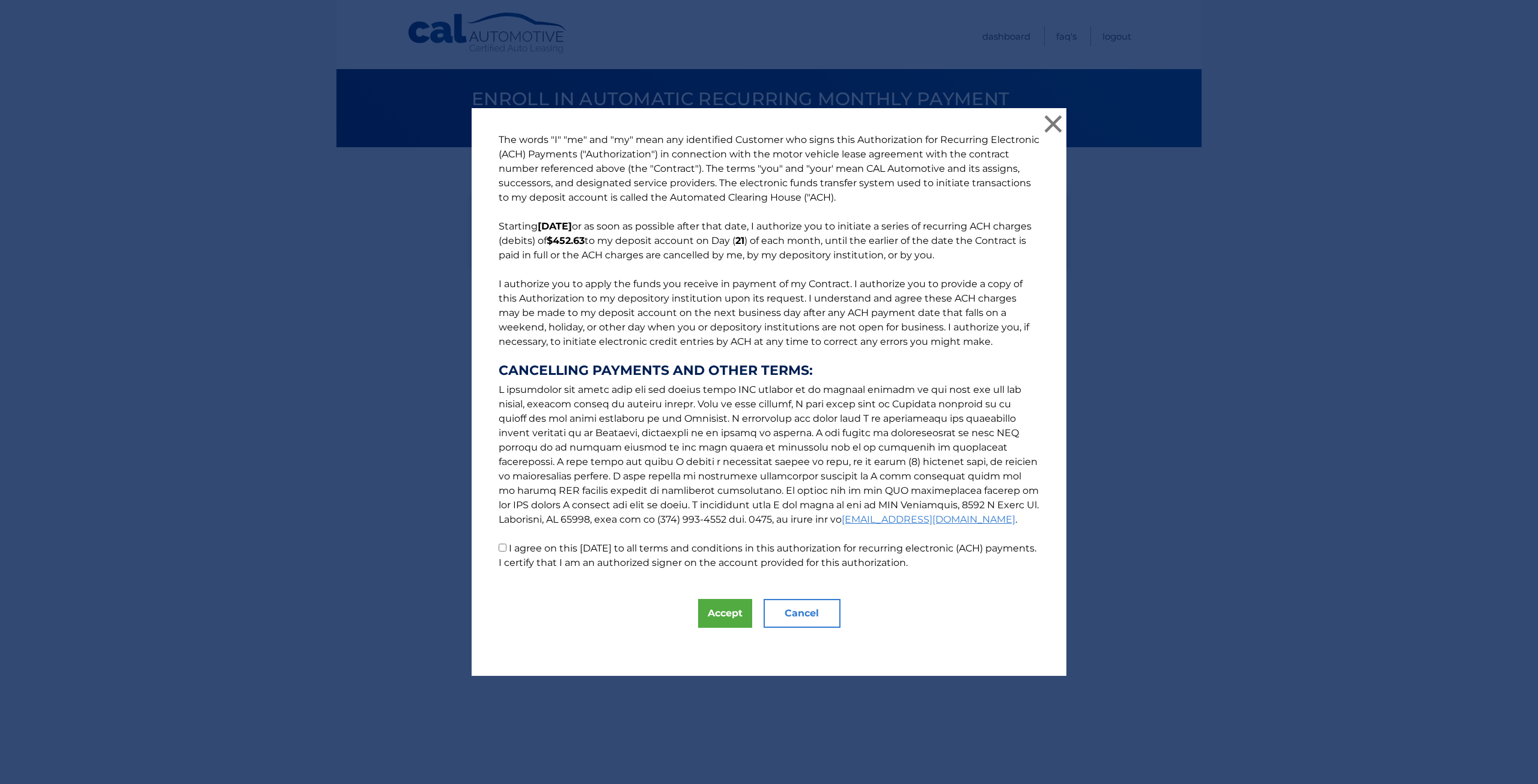
click at [499, 548] on input "I agree on this 09/18/2025 to all terms and conditions in this authorization fo…" at bounding box center [502, 547] width 8 height 8
checkbox input "true"
click at [731, 619] on button "Accept" at bounding box center [725, 613] width 54 height 29
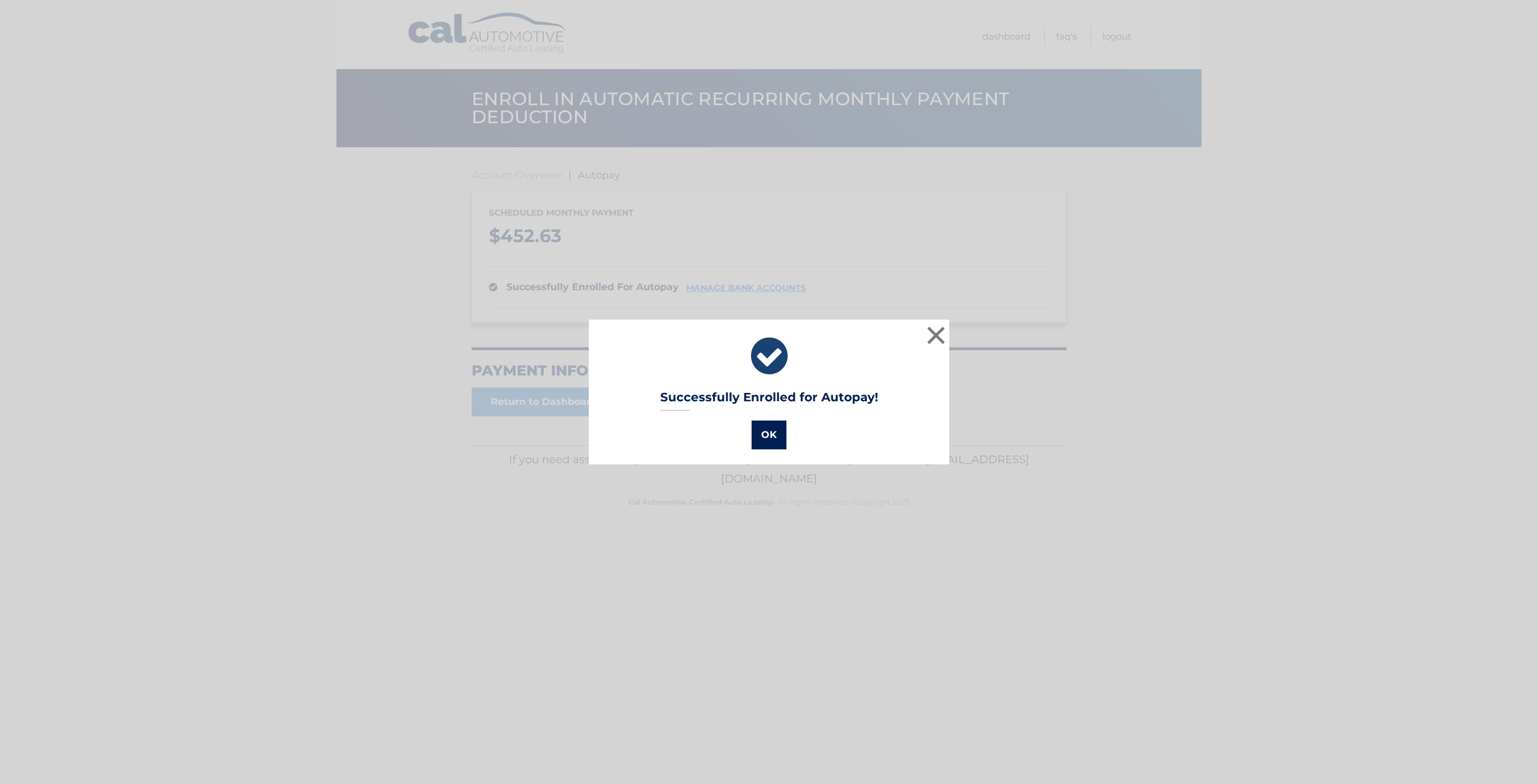
click at [764, 444] on button "OK" at bounding box center [769, 434] width 35 height 29
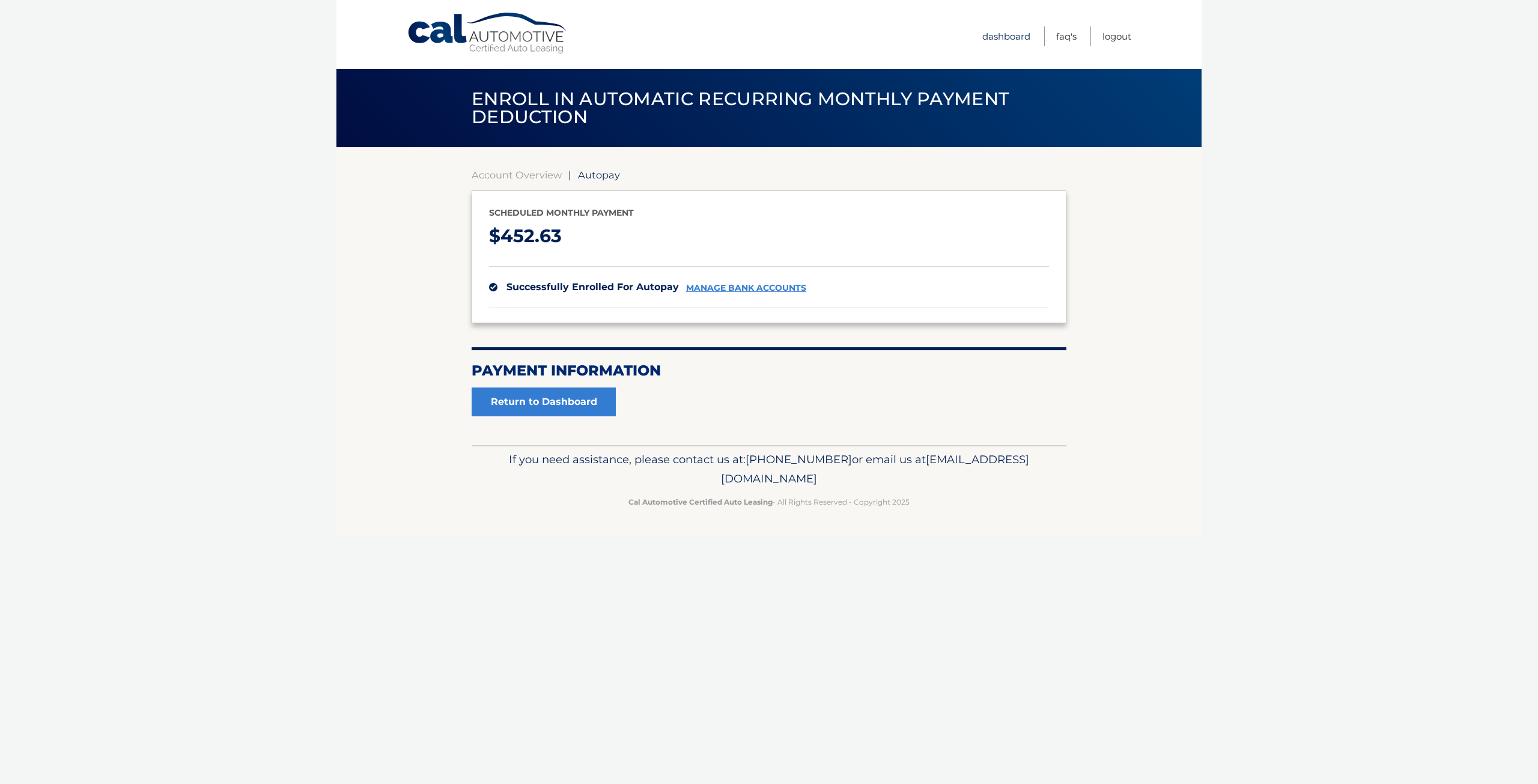
click at [1001, 33] on link "Dashboard" at bounding box center [1006, 36] width 48 height 20
